Goal: Find specific page/section: Find specific page/section

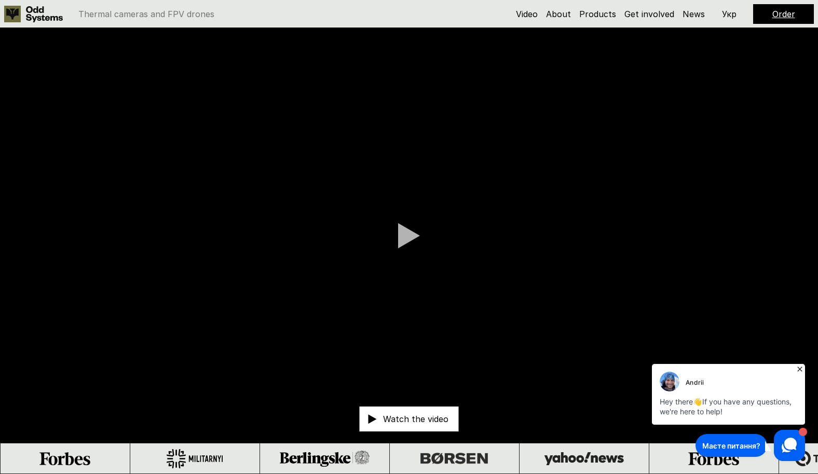
click at [505, 291] on icon at bounding box center [799, 369] width 5 height 5
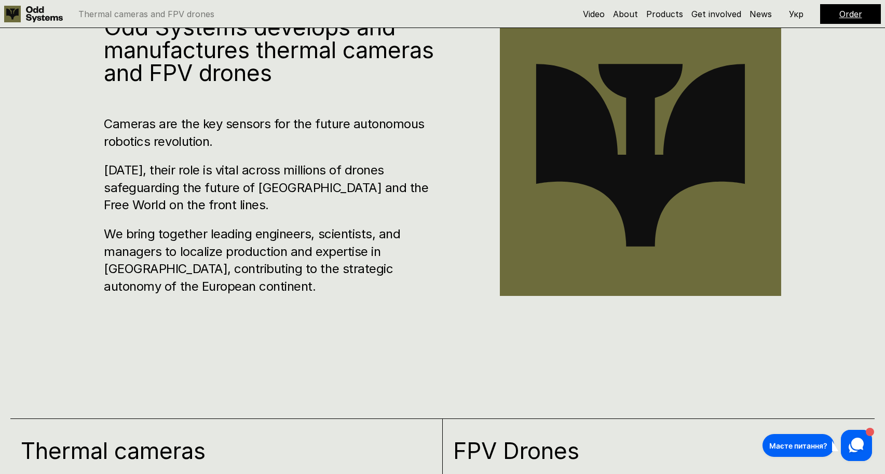
scroll to position [779, 0]
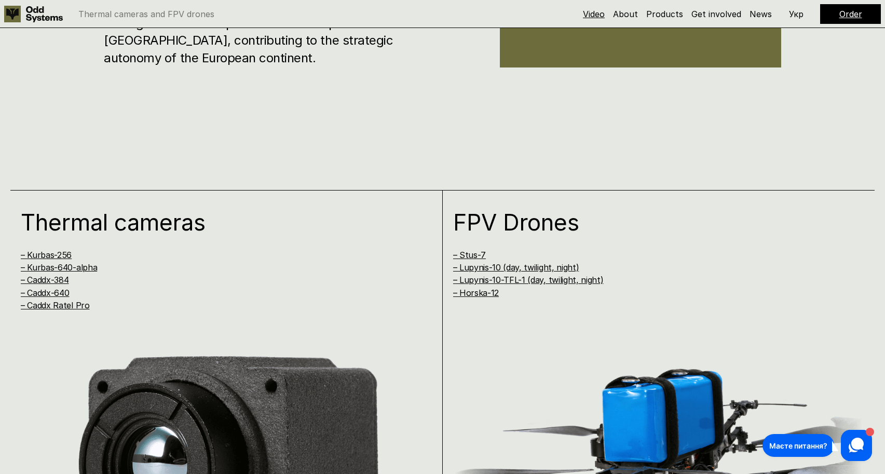
click at [590, 14] on link "Video" at bounding box center [594, 14] width 22 height 10
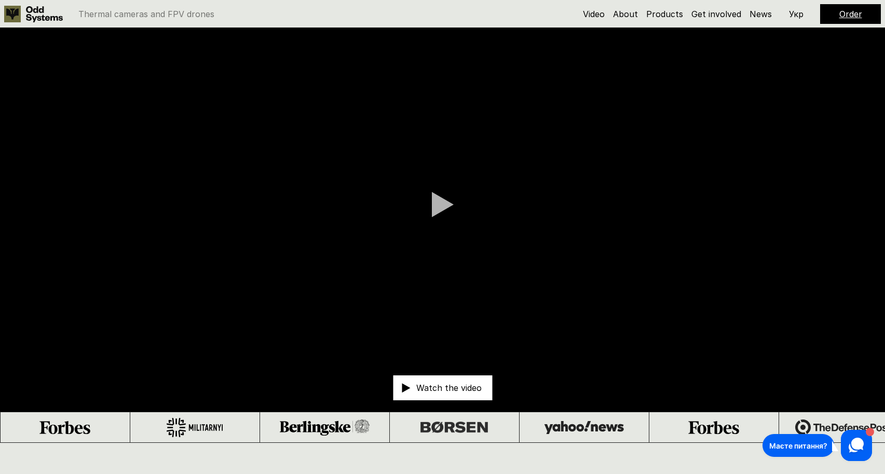
scroll to position [28, 0]
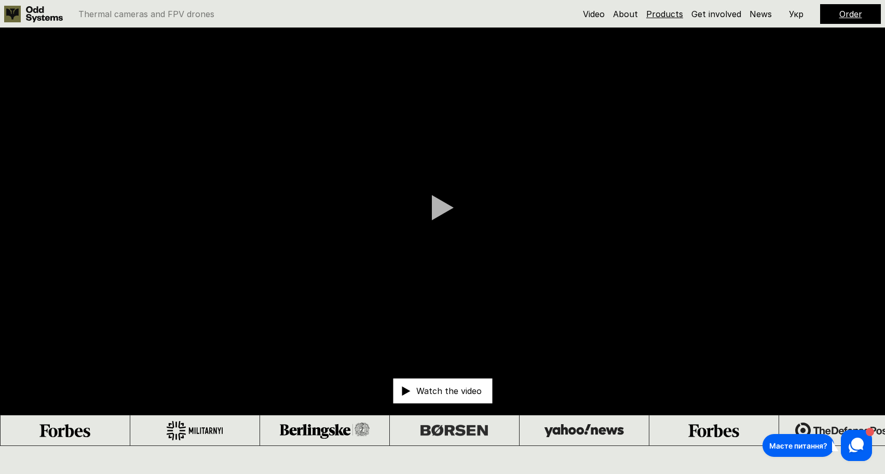
click at [654, 12] on link "Products" at bounding box center [664, 14] width 37 height 10
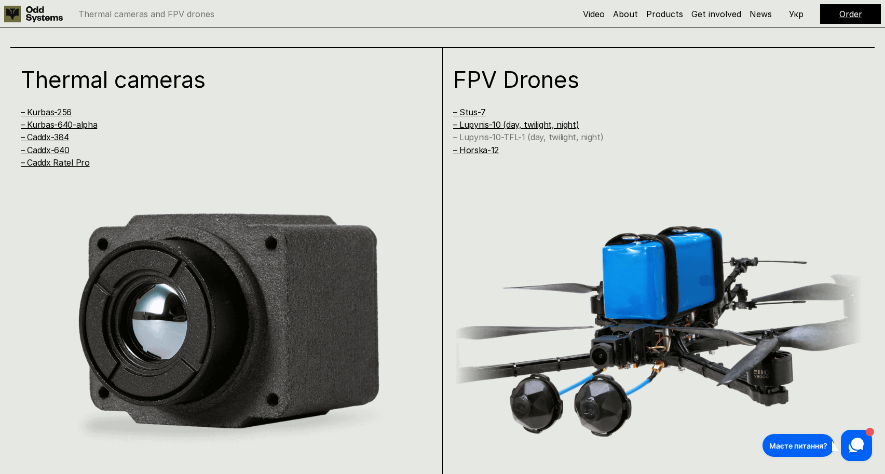
scroll to position [948, 0]
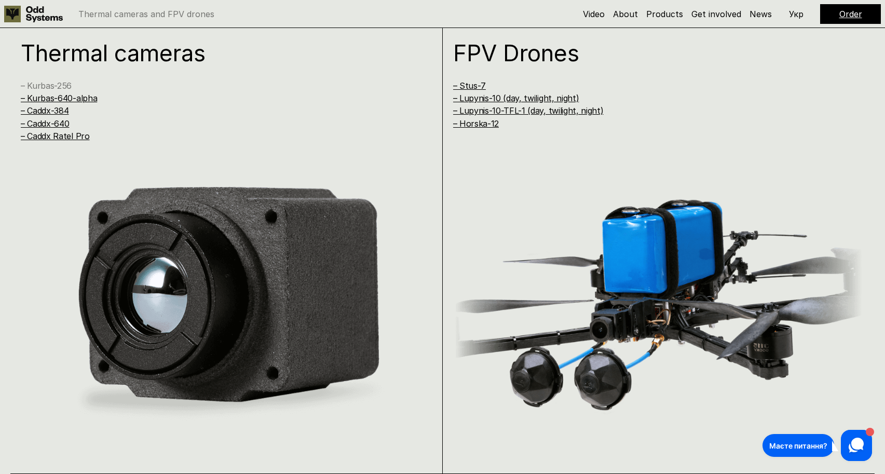
click at [59, 88] on link "– Kurbas-256" at bounding box center [46, 85] width 51 height 10
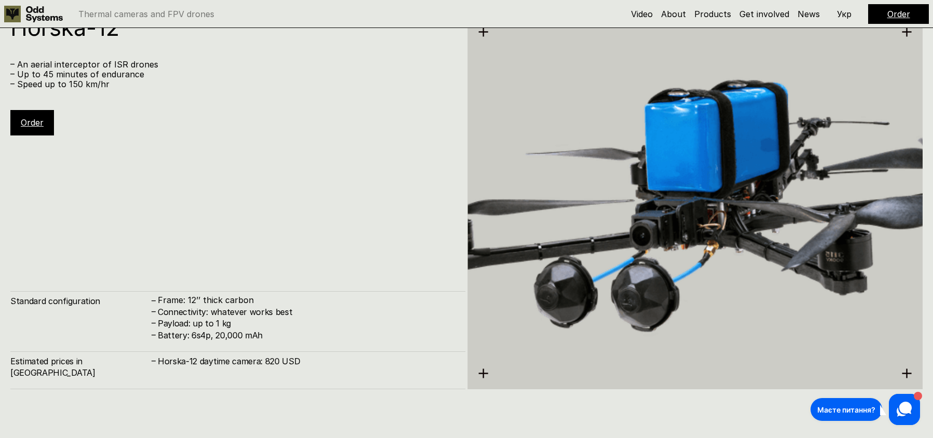
scroll to position [4831, 0]
